Goal: Information Seeking & Learning: Learn about a topic

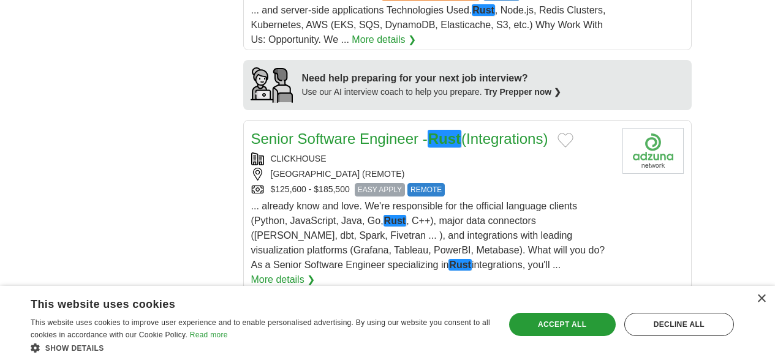
scroll to position [1197, 0]
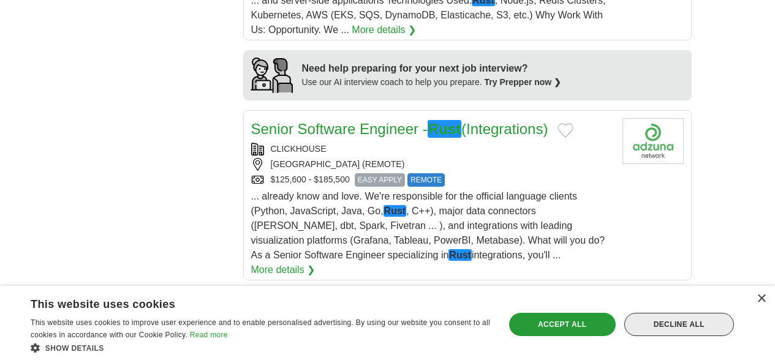
click at [665, 322] on div "Decline all" at bounding box center [680, 324] width 110 height 23
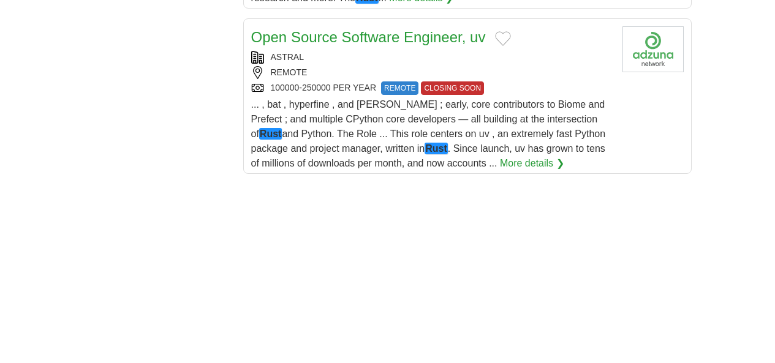
scroll to position [1916, 0]
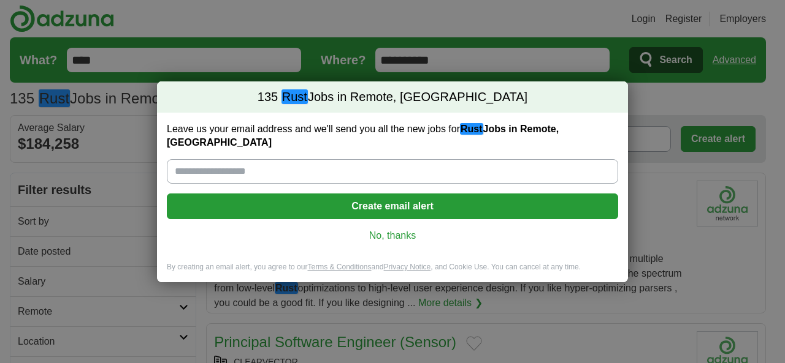
click at [389, 229] on link "No, thanks" at bounding box center [393, 235] width 432 height 13
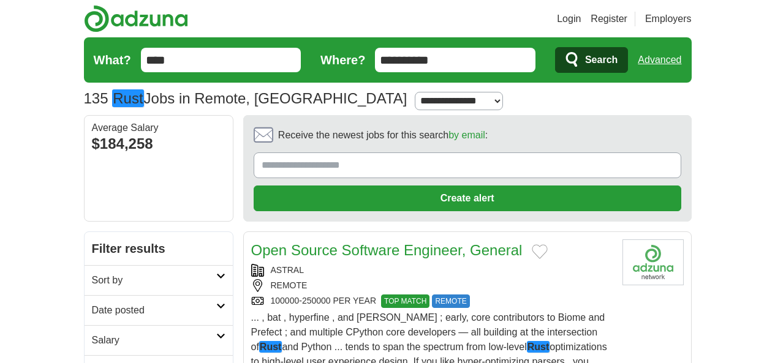
click at [332, 242] on link "Open Source Software Engineer, General" at bounding box center [387, 250] width 272 height 17
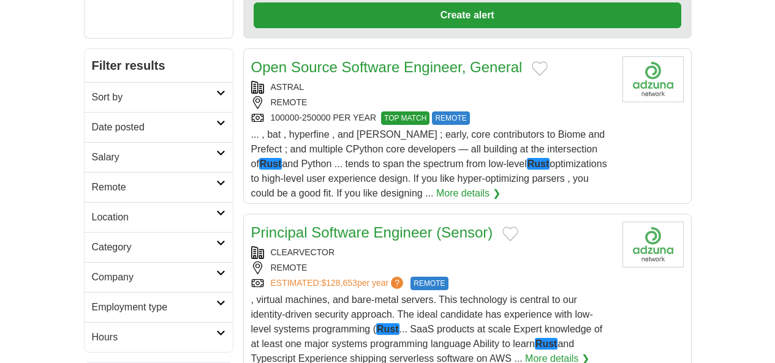
scroll to position [184, 0]
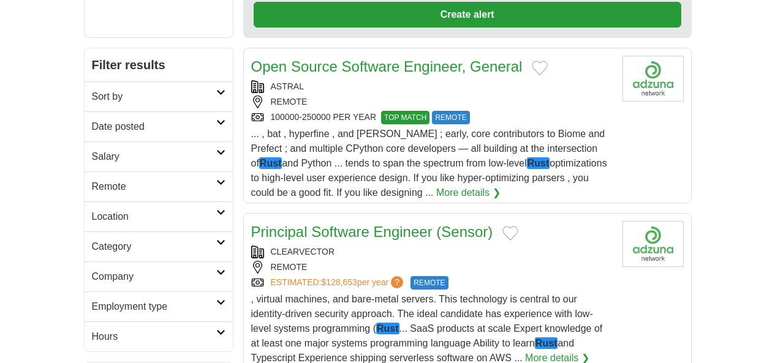
click at [277, 224] on link "Principal Software Engineer (Sensor)" at bounding box center [372, 232] width 242 height 17
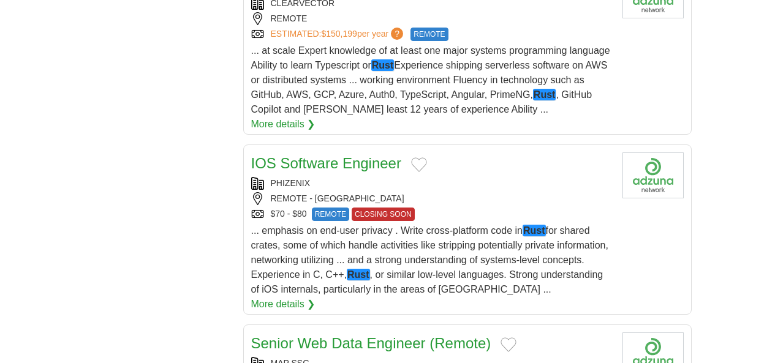
scroll to position [1585, 0]
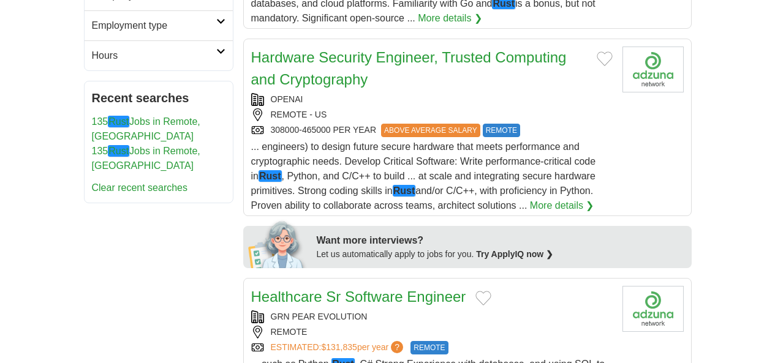
scroll to position [466, 0]
click at [354, 310] on div "GRN PEAR EVOLUTION" at bounding box center [432, 316] width 362 height 13
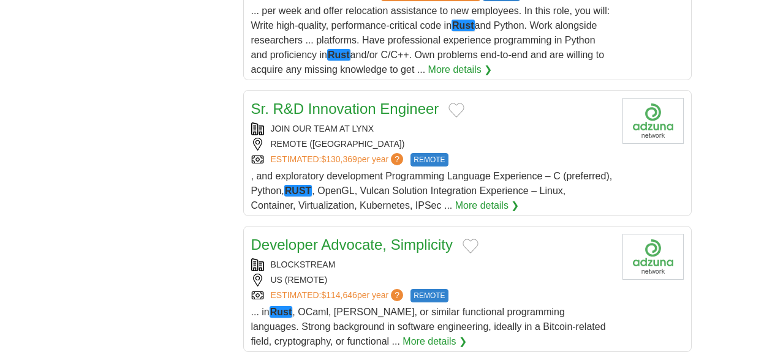
scroll to position [1536, 0]
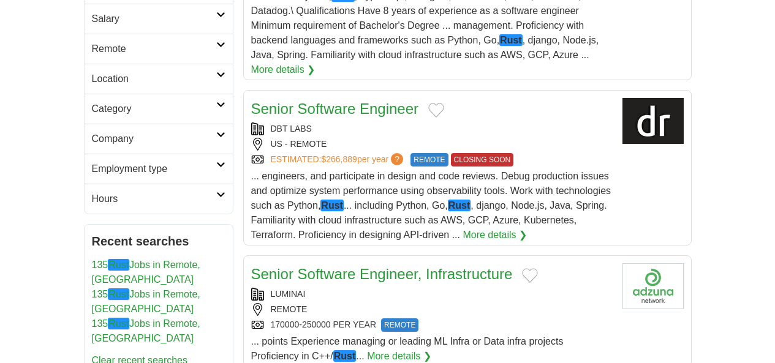
scroll to position [331, 0]
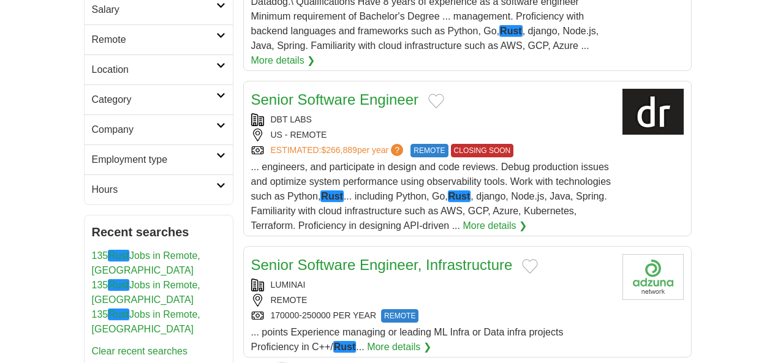
click at [275, 257] on link "Senior Software Engineer, Infrastructure" at bounding box center [382, 265] width 262 height 17
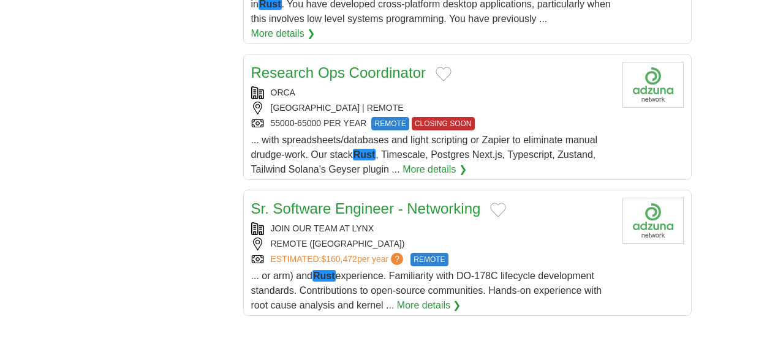
scroll to position [1680, 0]
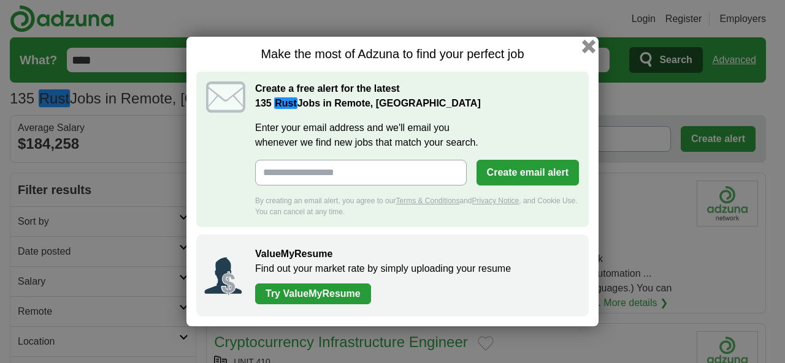
click at [584, 45] on button "button" at bounding box center [588, 46] width 13 height 13
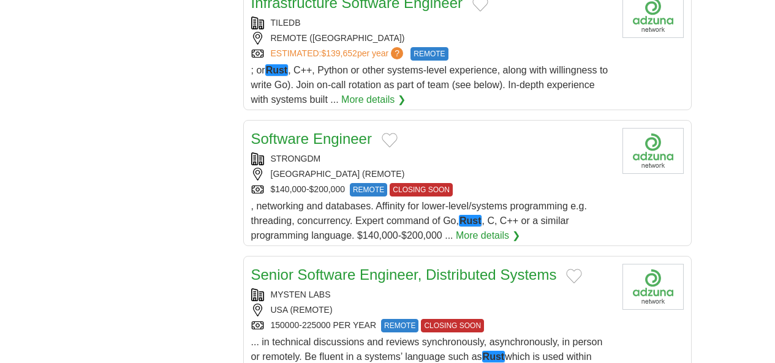
scroll to position [1418, 0]
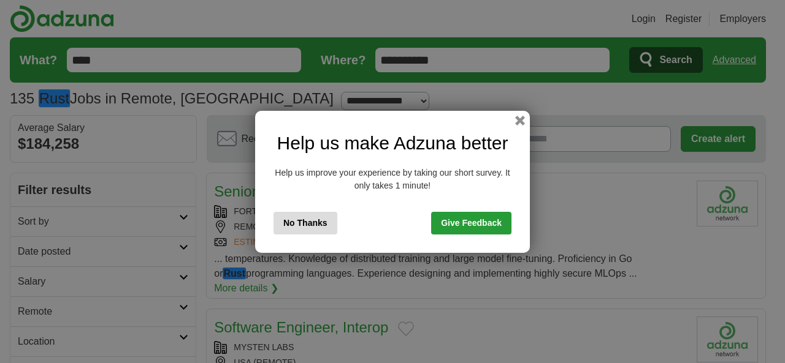
click at [327, 228] on button "No Thanks" at bounding box center [305, 223] width 64 height 23
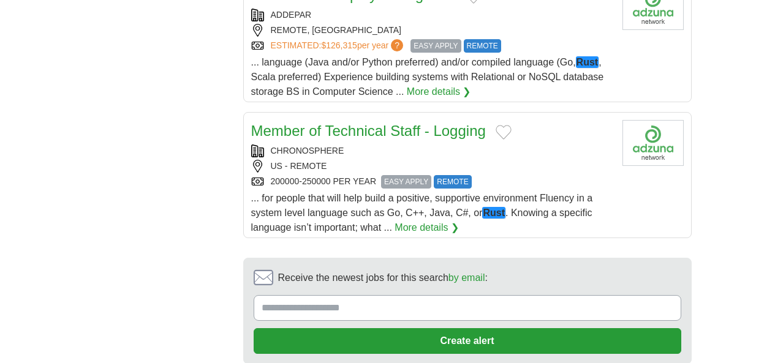
scroll to position [1577, 0]
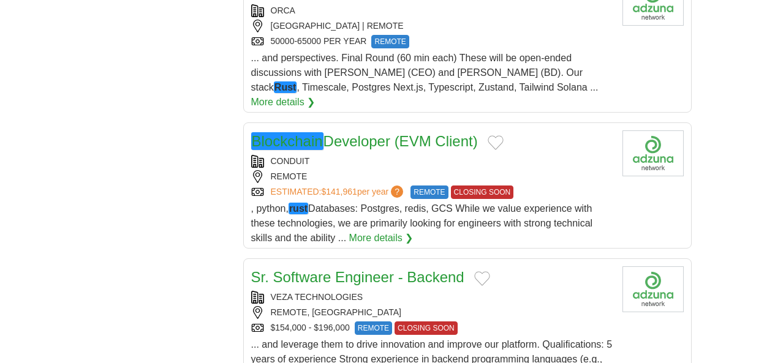
scroll to position [1438, 0]
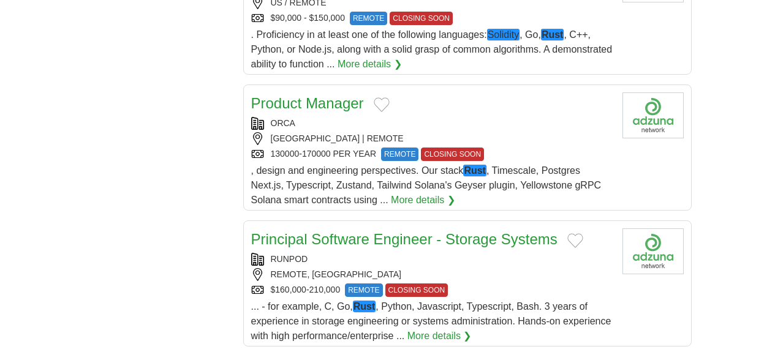
scroll to position [1349, 0]
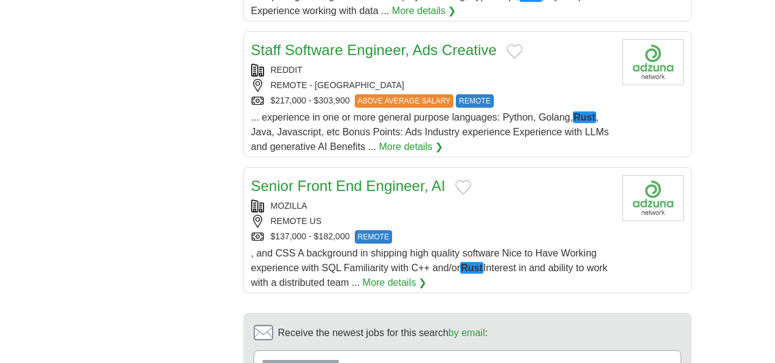
scroll to position [1406, 0]
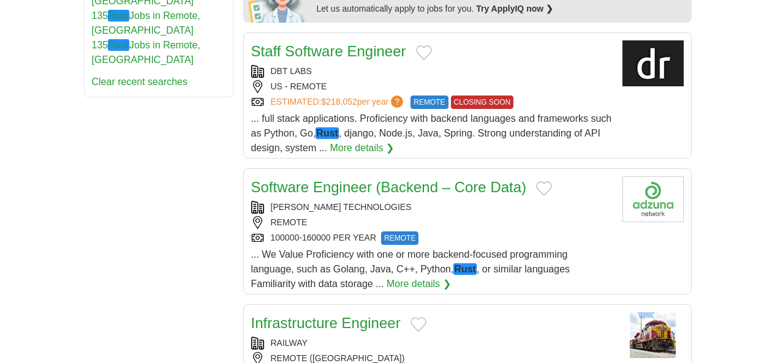
scroll to position [662, 0]
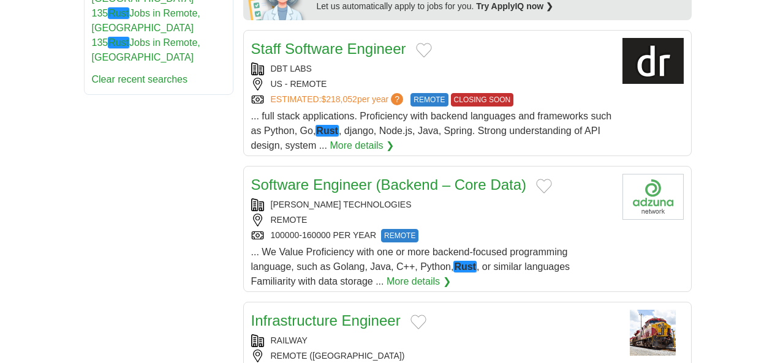
click at [256, 177] on link "Software Engineer (Backend – Core Data)" at bounding box center [389, 185] width 276 height 17
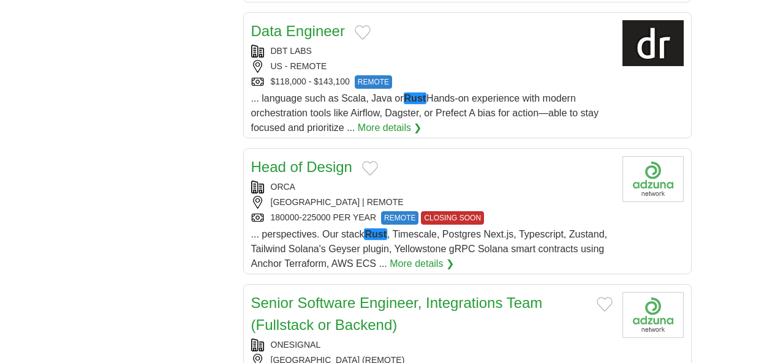
scroll to position [1307, 0]
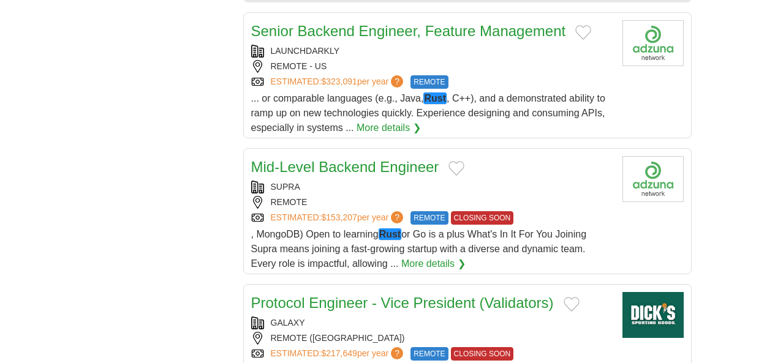
scroll to position [1168, 0]
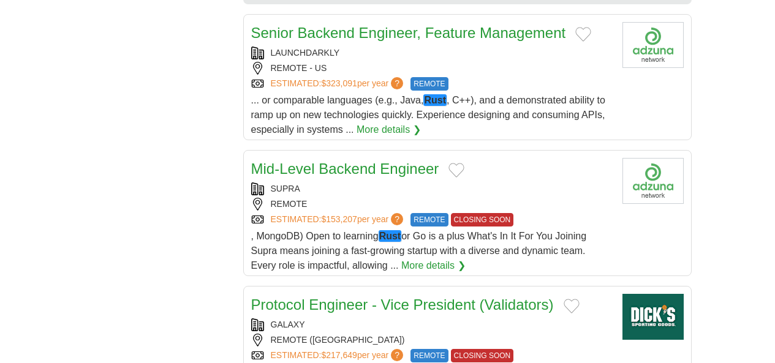
click at [260, 161] on link "Mid-Level Backend Engineer" at bounding box center [345, 169] width 188 height 17
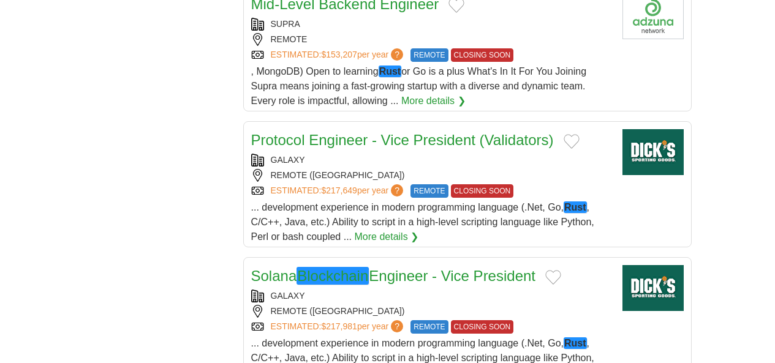
scroll to position [1377, 0]
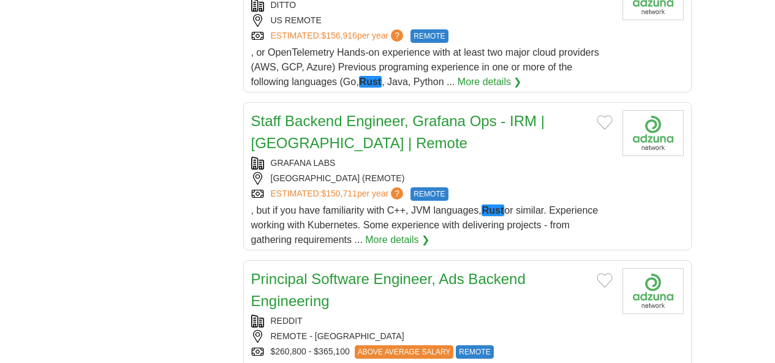
scroll to position [1336, 0]
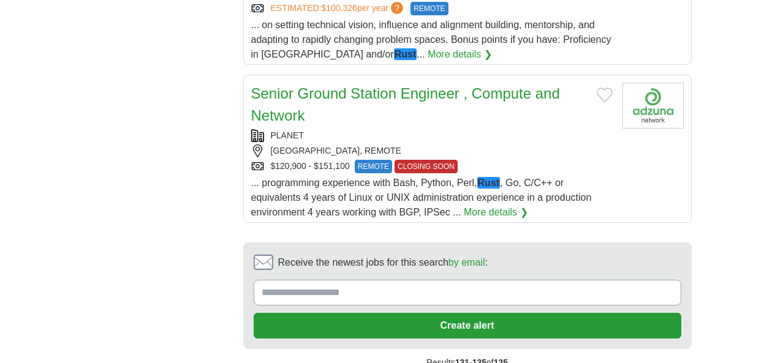
scroll to position [809, 0]
